Goal: Transaction & Acquisition: Book appointment/travel/reservation

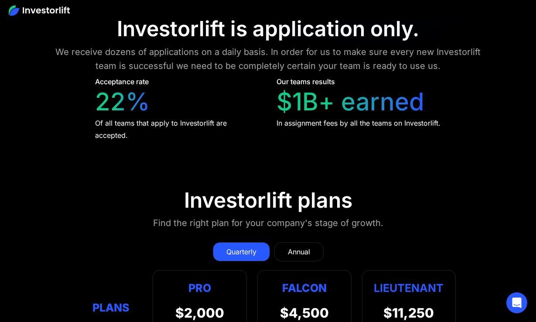
scroll to position [3816, 0]
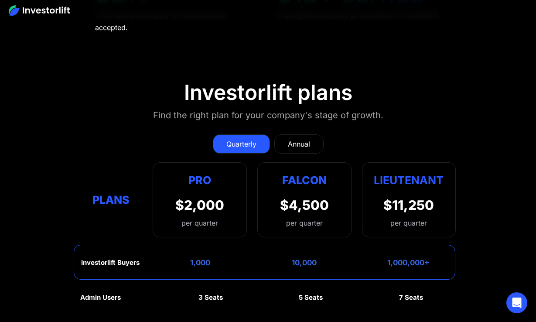
click at [288, 139] on div "Annual" at bounding box center [299, 144] width 22 height 10
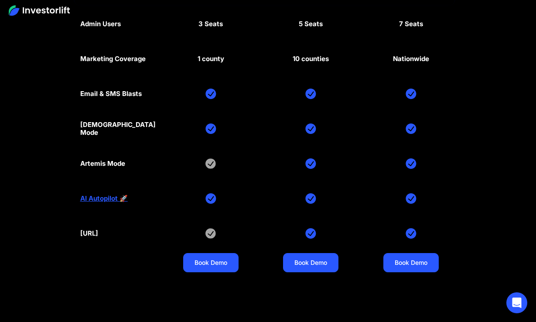
scroll to position [4092, 0]
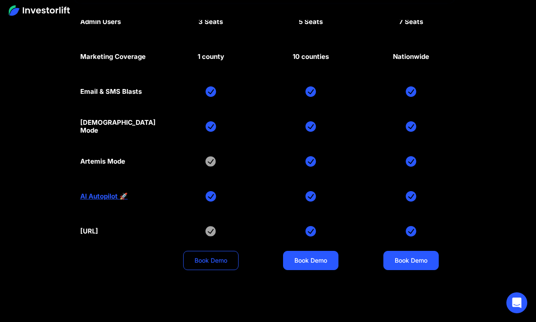
click at [218, 251] on link "Book Demo" at bounding box center [210, 260] width 55 height 19
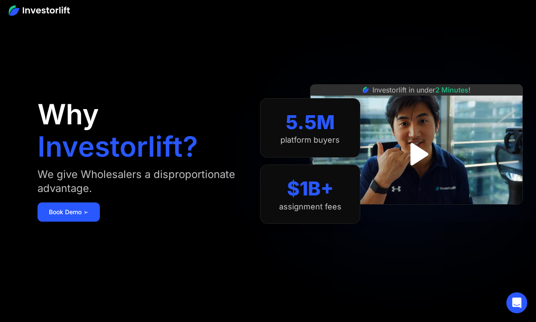
scroll to position [0, 0]
click at [59, 10] on img at bounding box center [39, 10] width 61 height 10
click at [412, 161] on img "open lightbox" at bounding box center [416, 154] width 57 height 57
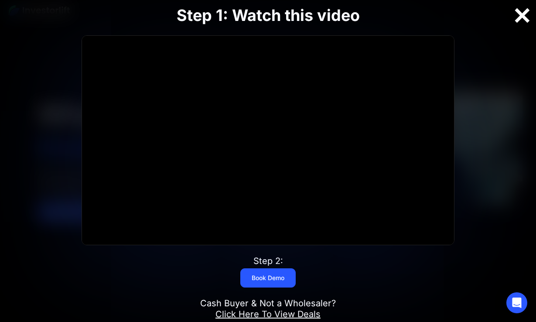
click at [526, 18] on div at bounding box center [522, 16] width 28 height 18
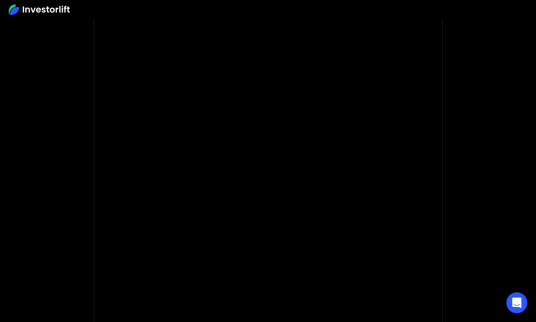
scroll to position [68, 0]
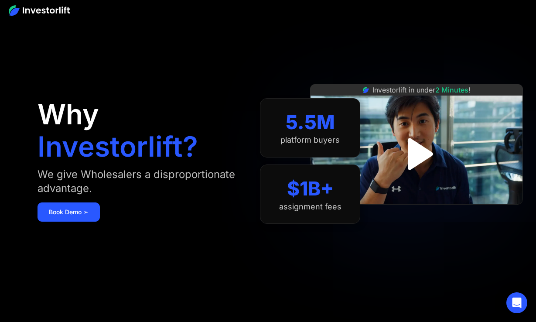
click at [411, 144] on img "open lightbox" at bounding box center [416, 154] width 58 height 58
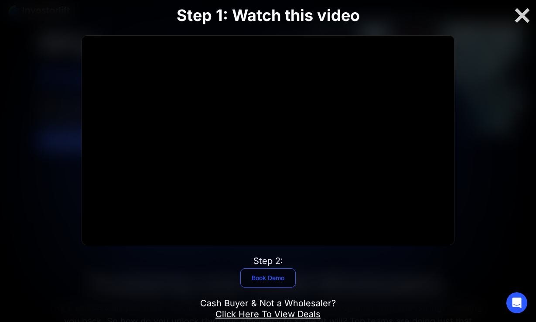
scroll to position [98, 0]
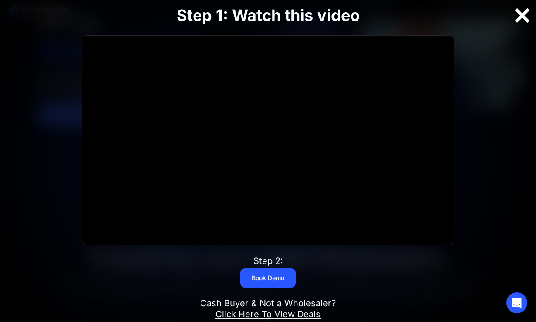
click at [523, 17] on div at bounding box center [522, 16] width 28 height 18
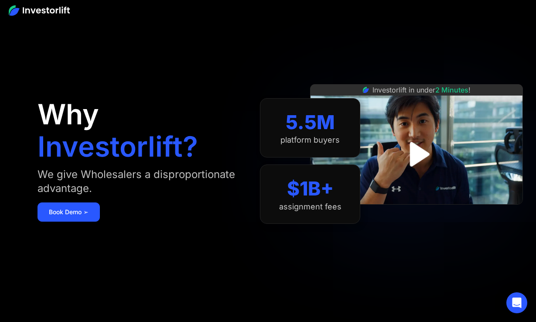
scroll to position [0, 0]
